Goal: Task Accomplishment & Management: Manage account settings

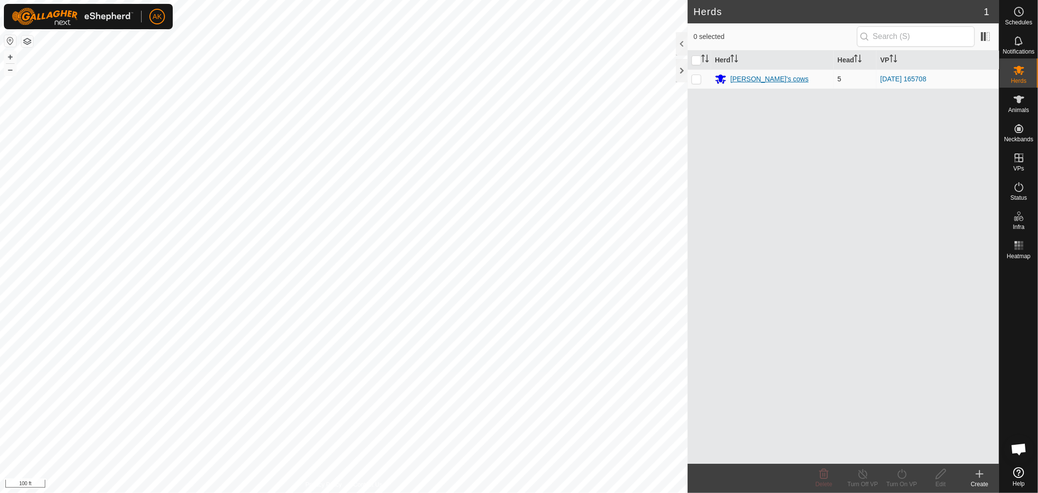
click at [754, 74] on div "[PERSON_NAME]'s cows" at bounding box center [770, 79] width 78 height 10
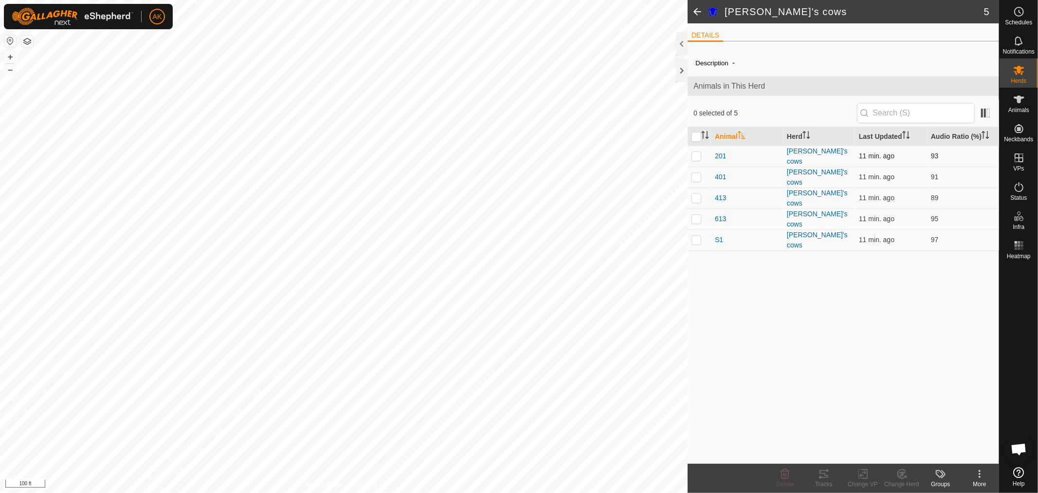
click at [696, 165] on td at bounding box center [699, 156] width 23 height 21
checkbox input "true"
click at [696, 178] on p-checkbox at bounding box center [697, 177] width 10 height 8
checkbox input "true"
click at [695, 194] on p-checkbox at bounding box center [697, 198] width 10 height 8
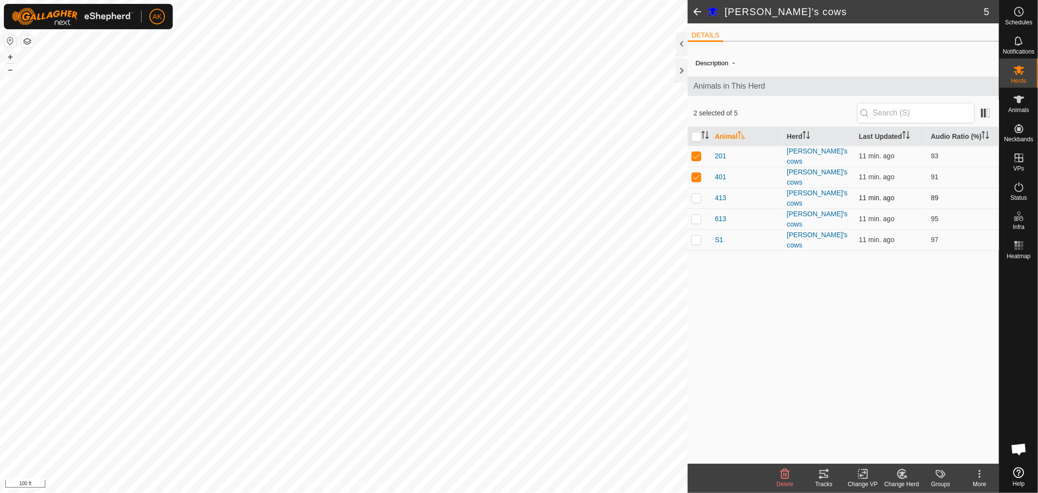
checkbox input "true"
click at [699, 219] on td at bounding box center [699, 218] width 23 height 21
checkbox input "true"
click at [695, 236] on p-checkbox at bounding box center [697, 240] width 10 height 8
checkbox input "true"
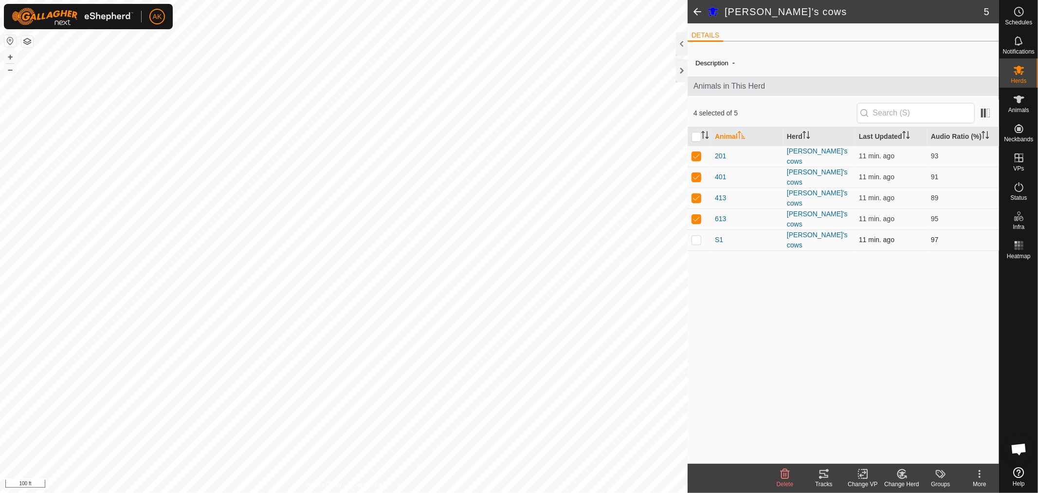
checkbox input "true"
click at [826, 475] on icon at bounding box center [824, 474] width 9 height 8
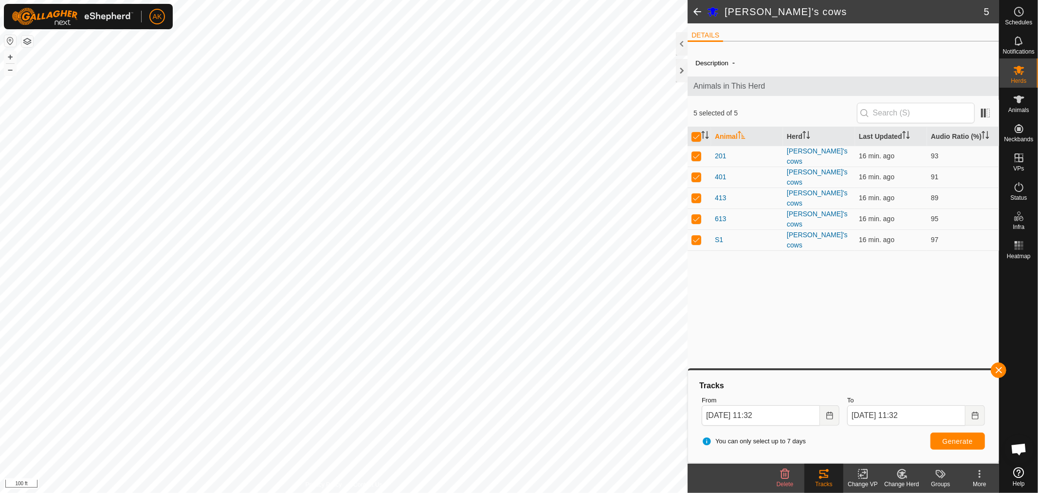
click at [699, 10] on span at bounding box center [697, 11] width 19 height 23
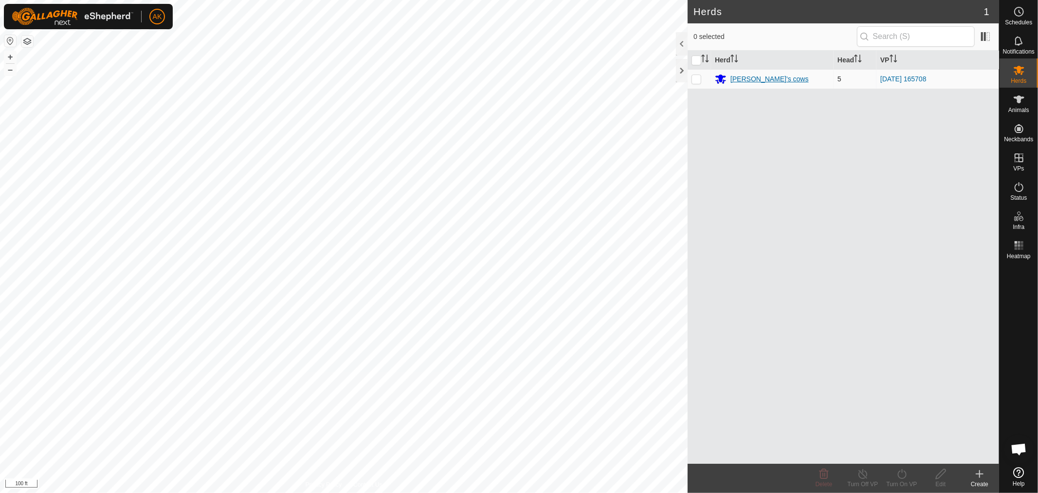
click at [765, 79] on div "[PERSON_NAME]'s cows" at bounding box center [770, 79] width 78 height 10
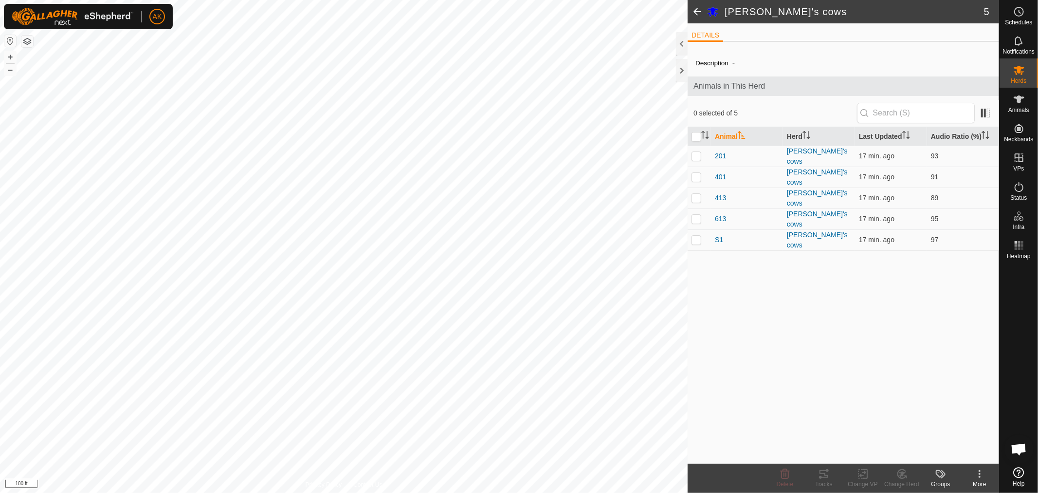
click at [796, 292] on div "Description - Animals in This Herd 0 selected of 5 Animal Herd Last Updated Aud…" at bounding box center [844, 256] width 312 height 414
